Goal: Task Accomplishment & Management: Manage account settings

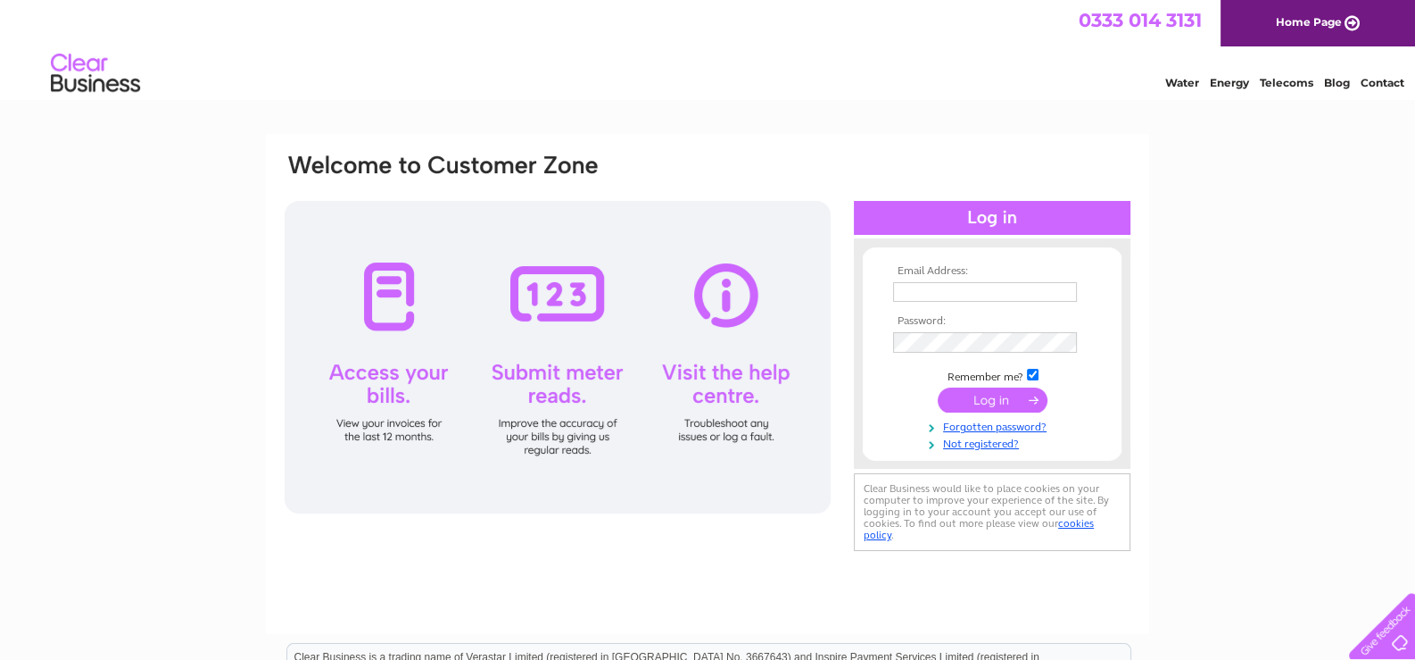
type input "[PERSON_NAME][EMAIL_ADDRESS][PERSON_NAME][DOMAIN_NAME]"
click at [983, 399] on input "submit" at bounding box center [993, 399] width 110 height 25
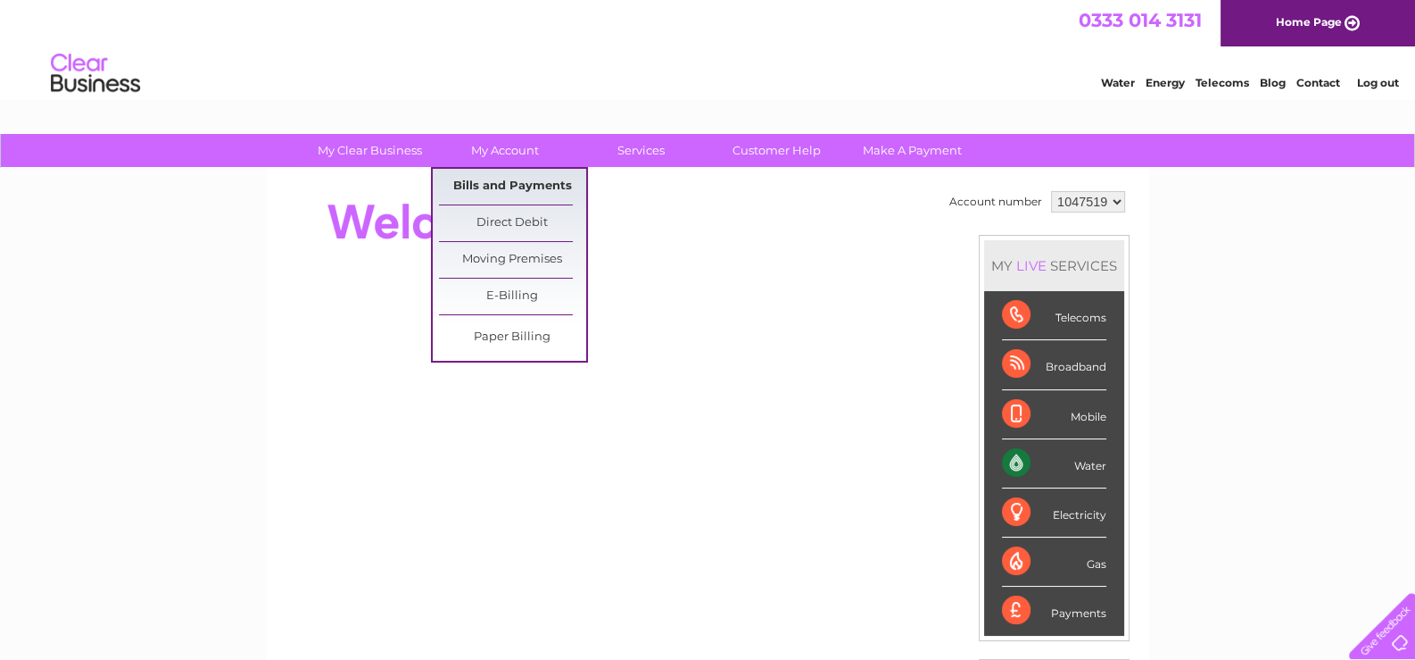
click at [485, 180] on link "Bills and Payments" at bounding box center [512, 187] width 147 height 36
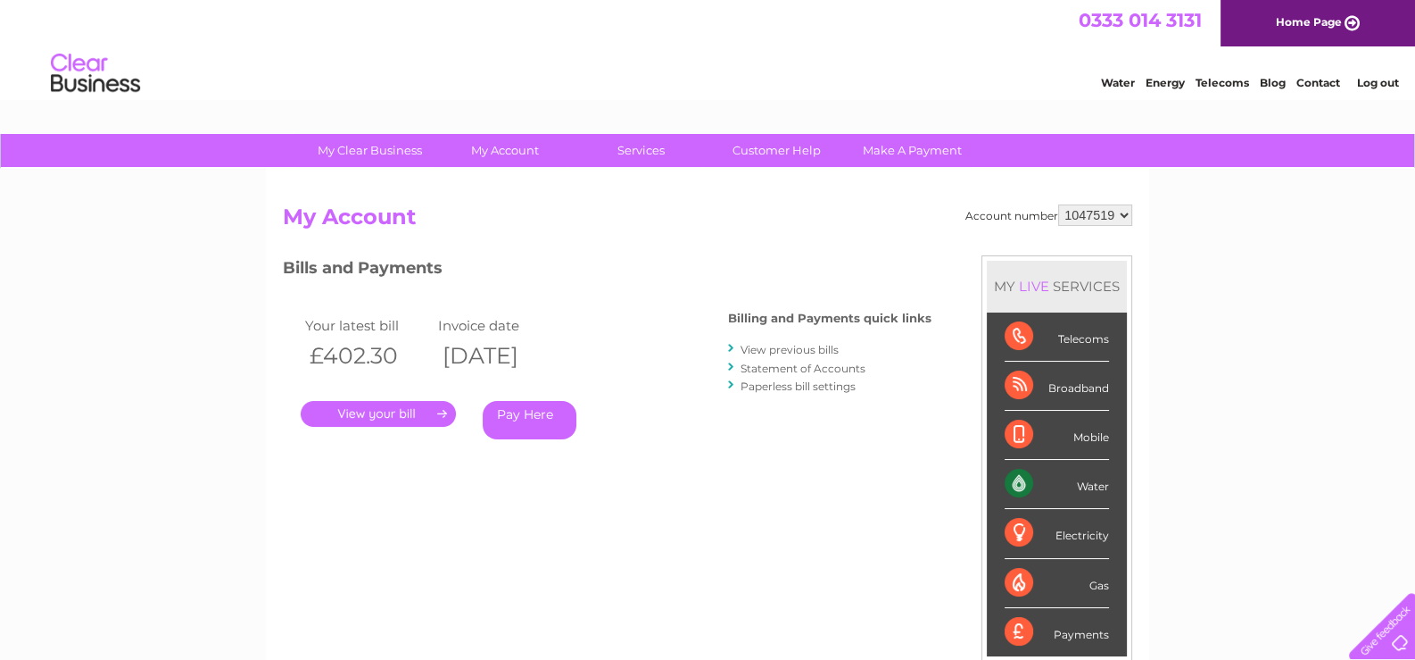
click at [364, 412] on link "." at bounding box center [378, 414] width 155 height 26
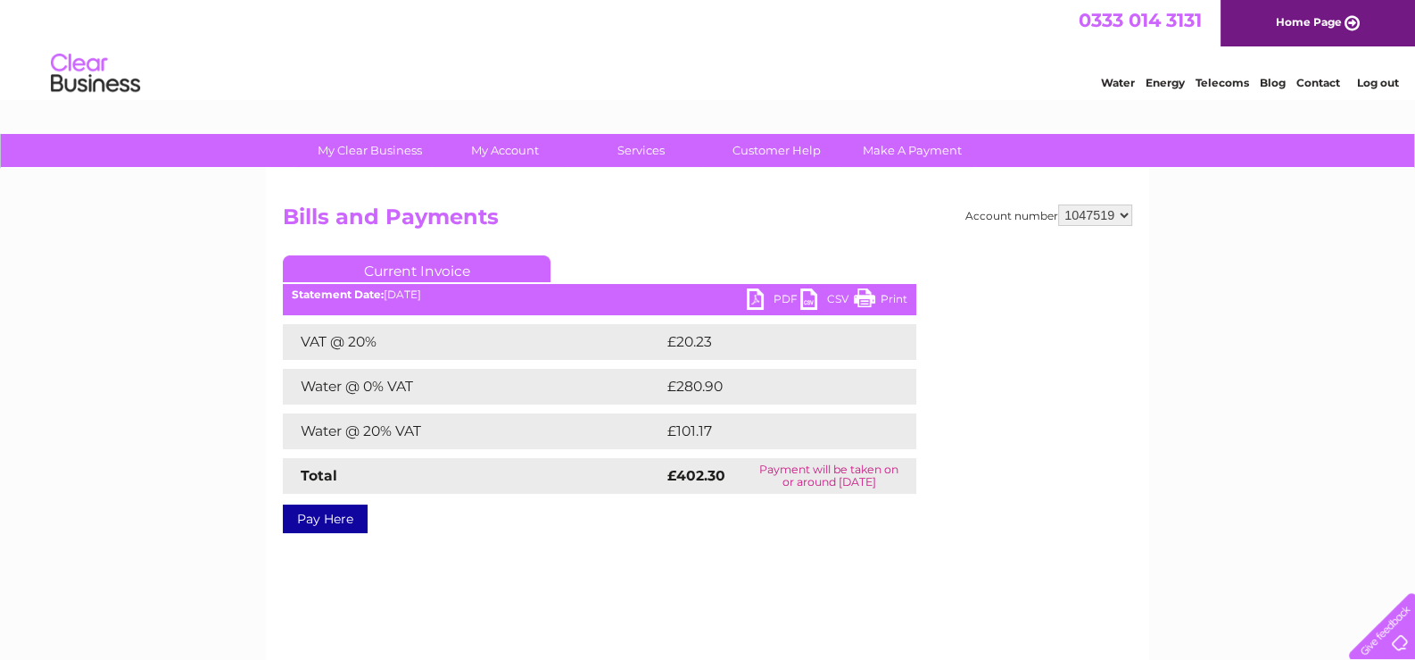
click at [757, 296] on link "PDF" at bounding box center [774, 301] width 54 height 26
click at [1368, 79] on link "Log out" at bounding box center [1378, 82] width 42 height 13
